Goal: Information Seeking & Learning: Find specific fact

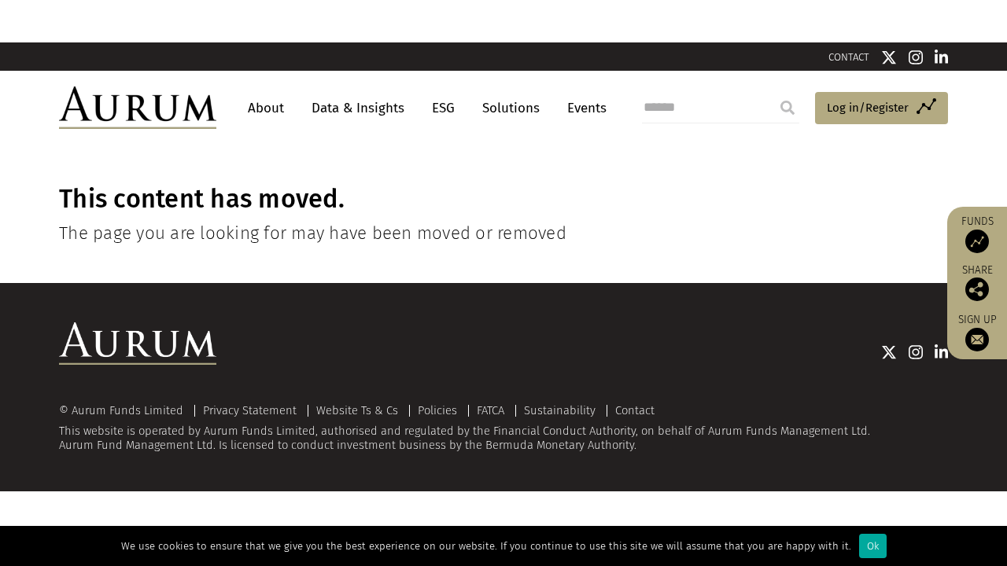
click at [642, 124] on input "search" at bounding box center [720, 107] width 157 height 31
type input "**********"
click at [772, 92] on input "submit" at bounding box center [787, 107] width 31 height 31
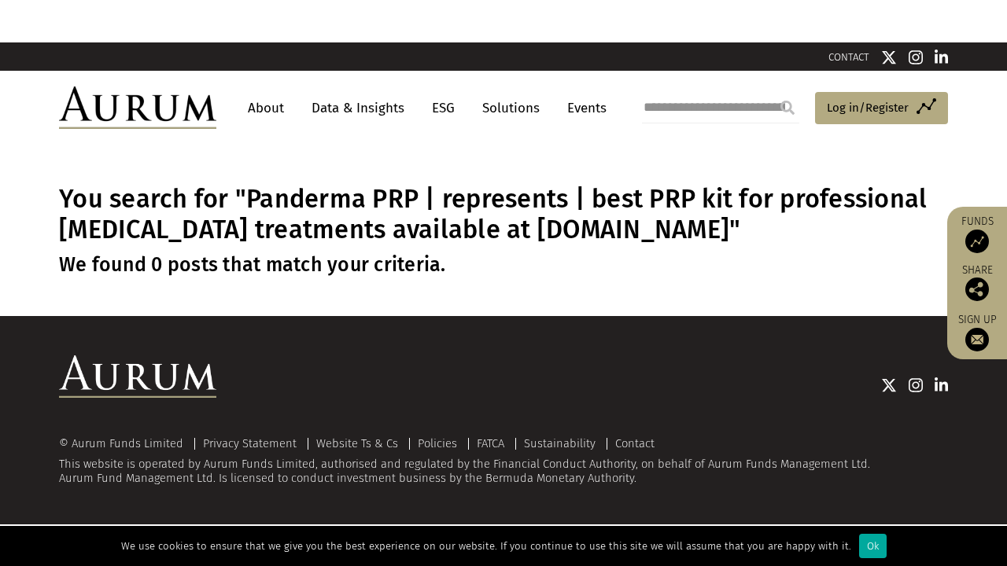
click at [772, 124] on input "submit" at bounding box center [787, 107] width 31 height 31
